Goal: Task Accomplishment & Management: Manage account settings

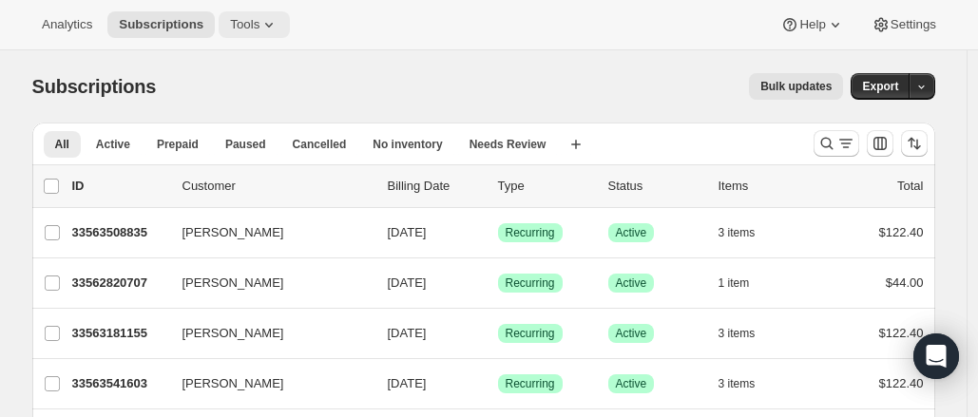
drag, startPoint x: 233, startPoint y: 42, endPoint x: 235, endPoint y: 31, distance: 10.6
click at [235, 31] on div "Analytics Subscriptions Tools Help Settings" at bounding box center [489, 25] width 978 height 50
click at [235, 31] on span "Tools" at bounding box center [244, 24] width 29 height 15
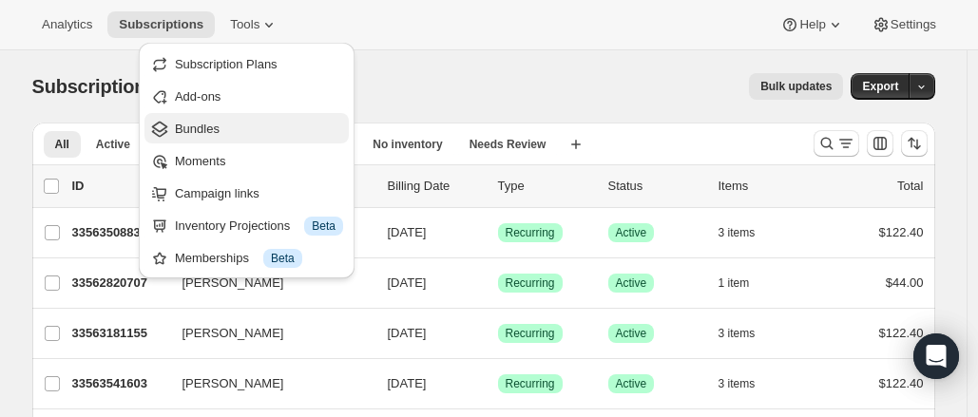
click at [240, 140] on button "Bundles" at bounding box center [246, 128] width 204 height 30
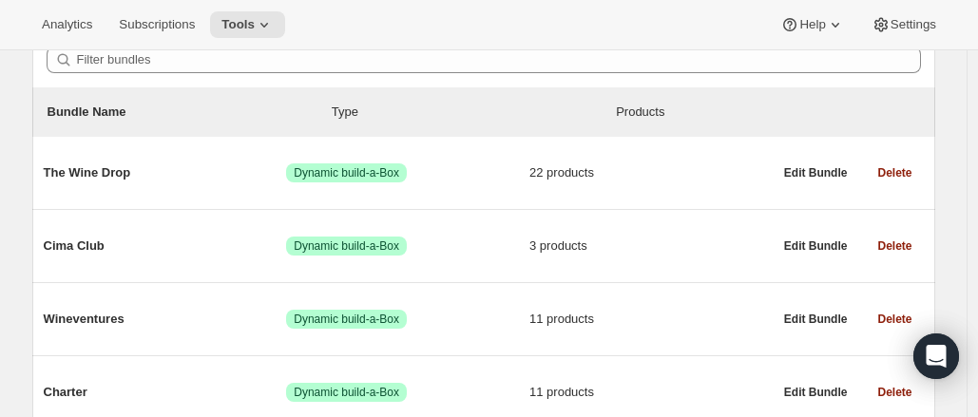
scroll to position [225, 0]
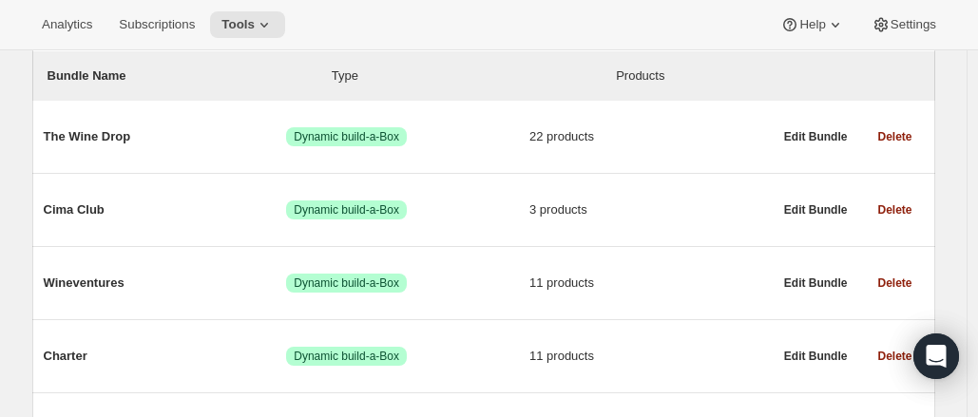
click at [964, 274] on div "Bundles. This page is ready Bundles Create All time Revenue $0.00 Orders 4 Acti…" at bounding box center [483, 291] width 967 height 932
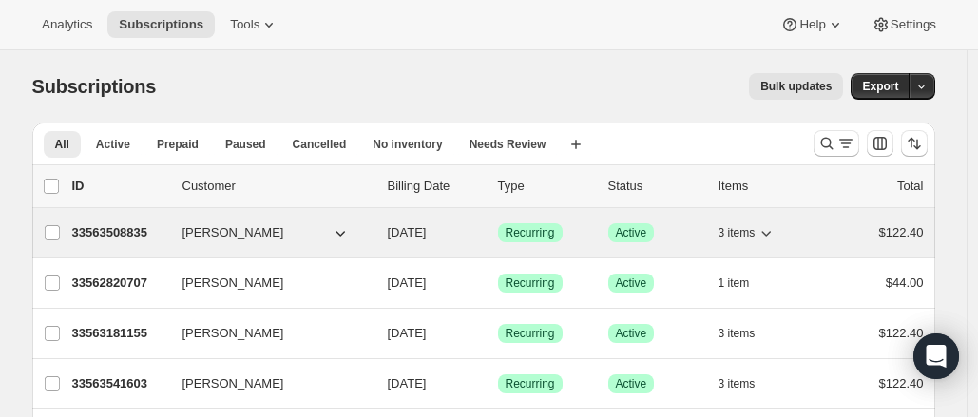
click at [111, 227] on p "33563508835" at bounding box center [119, 232] width 95 height 19
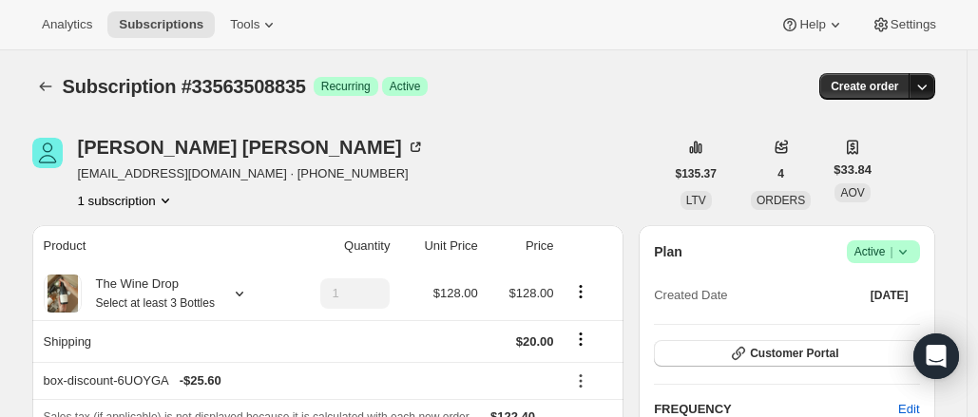
click at [933, 75] on button "button" at bounding box center [922, 86] width 27 height 27
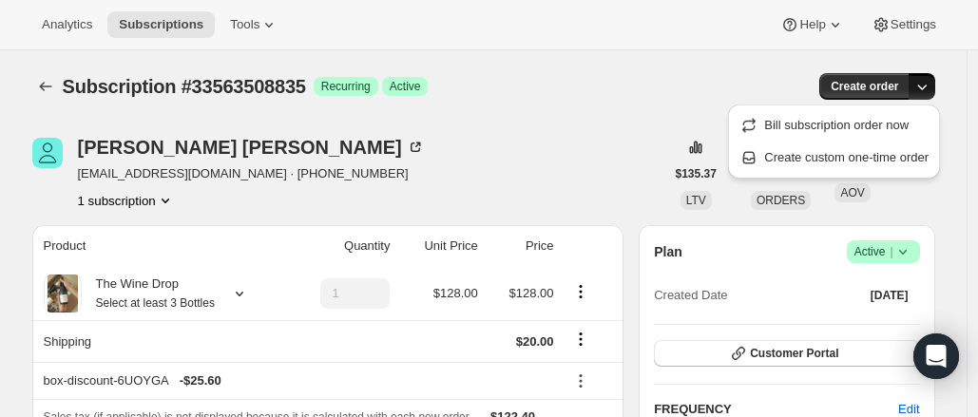
click at [933, 75] on button "button" at bounding box center [922, 86] width 27 height 27
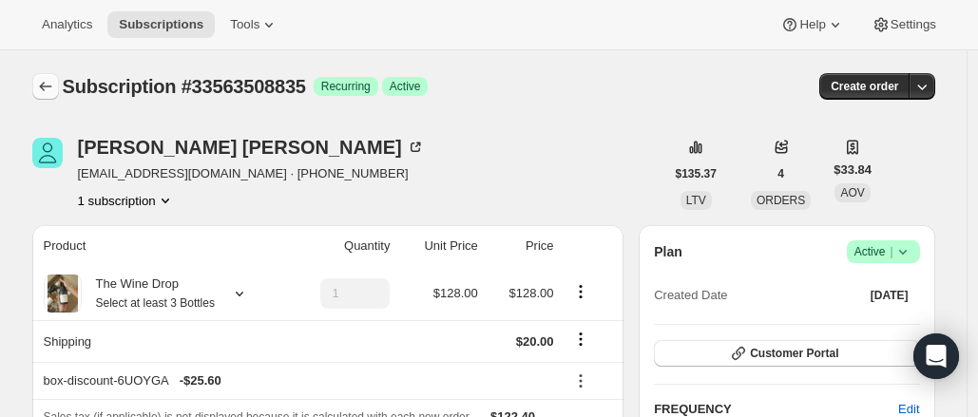
click at [47, 86] on icon "Subscriptions" at bounding box center [45, 86] width 19 height 19
